Goal: Check status: Check status

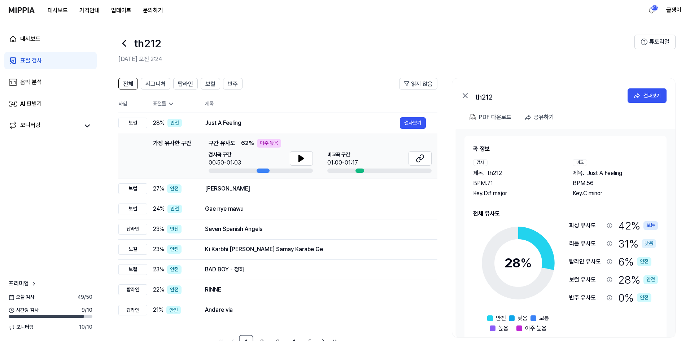
click at [35, 56] on link "표절 검사" at bounding box center [50, 60] width 92 height 17
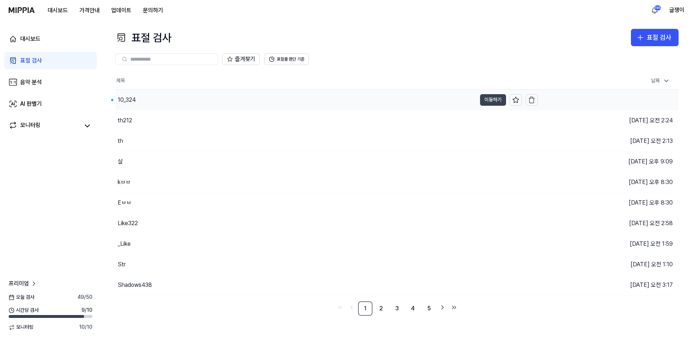
click at [490, 99] on button "이동하기" at bounding box center [493, 100] width 26 height 12
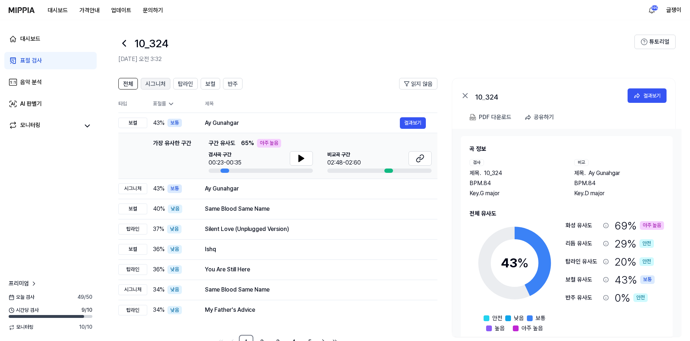
click at [154, 84] on span "시그니처" at bounding box center [155, 84] width 20 height 9
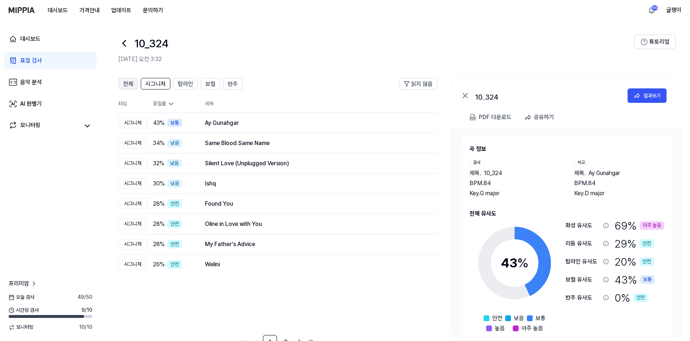
click at [122, 80] on button "전체" at bounding box center [127, 84] width 19 height 12
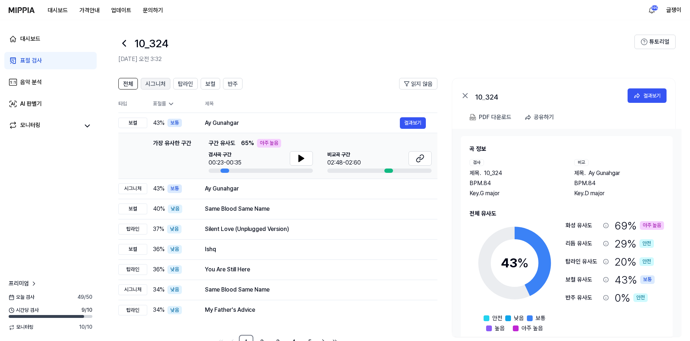
click at [158, 83] on span "시그니처" at bounding box center [155, 84] width 20 height 9
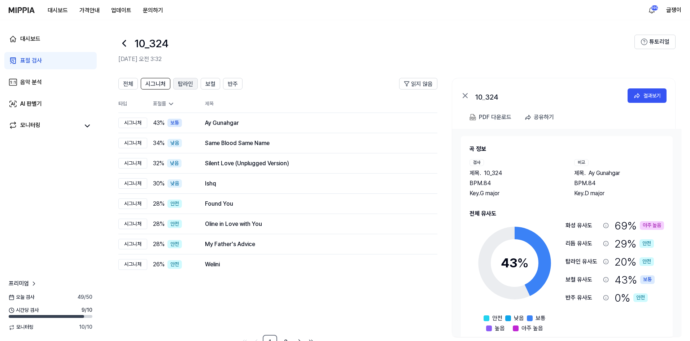
click at [178, 82] on span "탑라인" at bounding box center [185, 84] width 15 height 9
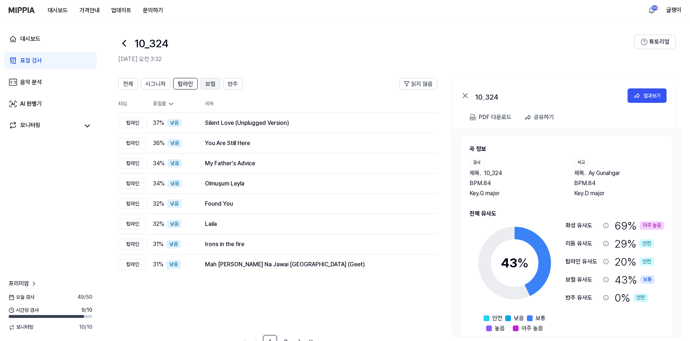
click at [204, 84] on button "보컬" at bounding box center [210, 84] width 19 height 12
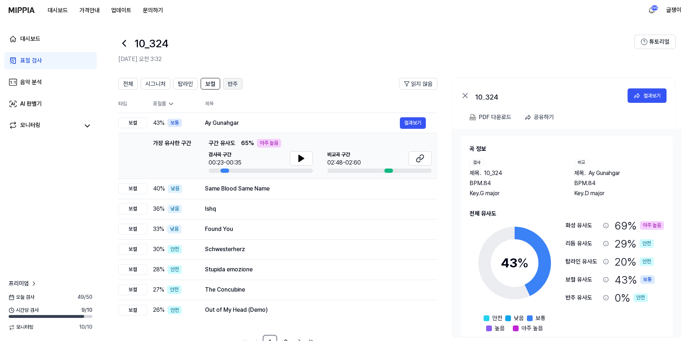
click at [235, 84] on span "반주" at bounding box center [233, 84] width 10 height 9
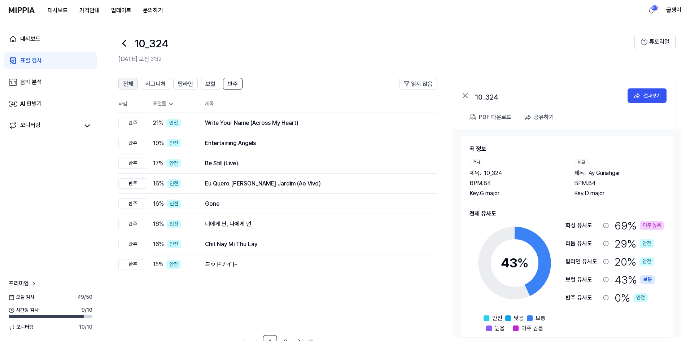
click at [131, 86] on span "전체" at bounding box center [128, 84] width 10 height 9
